Goal: Navigation & Orientation: Find specific page/section

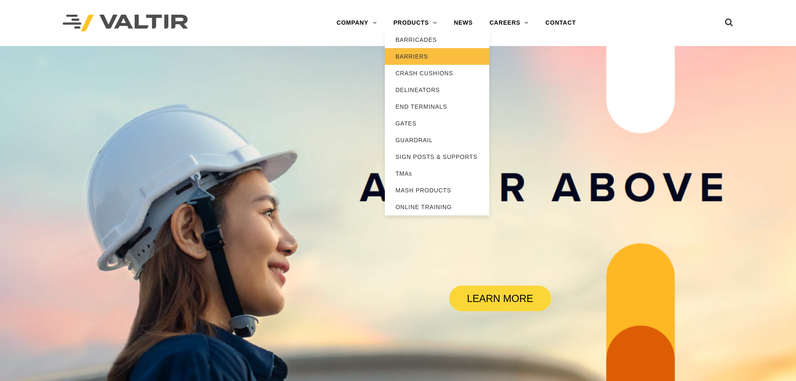
click at [415, 57] on link "BARRIERS" at bounding box center [437, 56] width 104 height 17
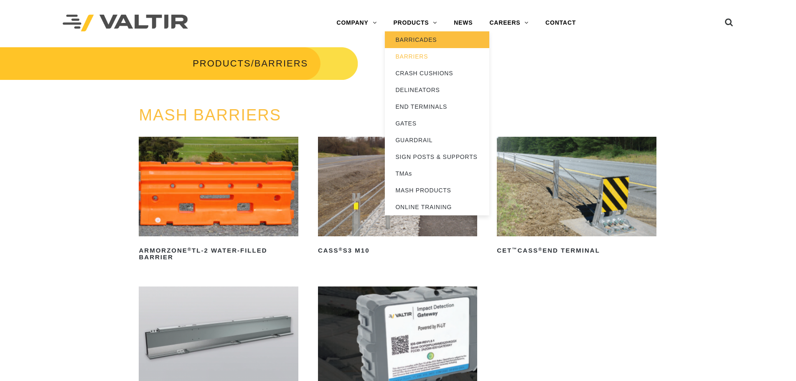
click at [423, 42] on link "BARRICADES" at bounding box center [437, 39] width 104 height 17
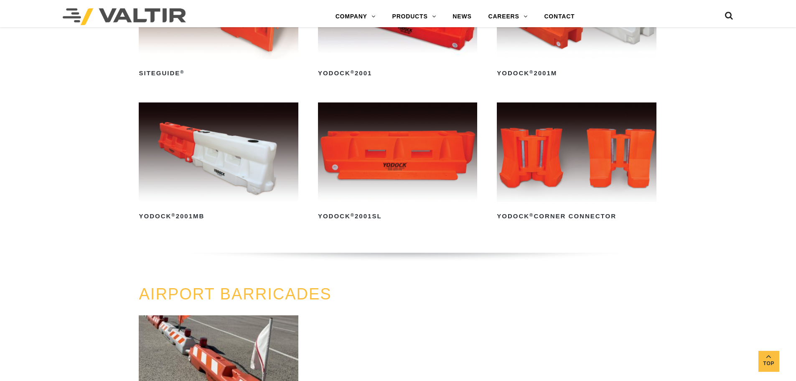
scroll to position [543, 0]
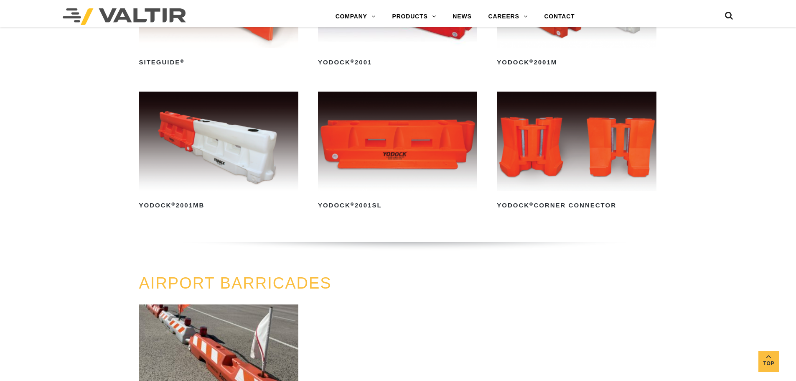
click at [560, 175] on img at bounding box center [576, 140] width 159 height 99
